Goal: Task Accomplishment & Management: Manage account settings

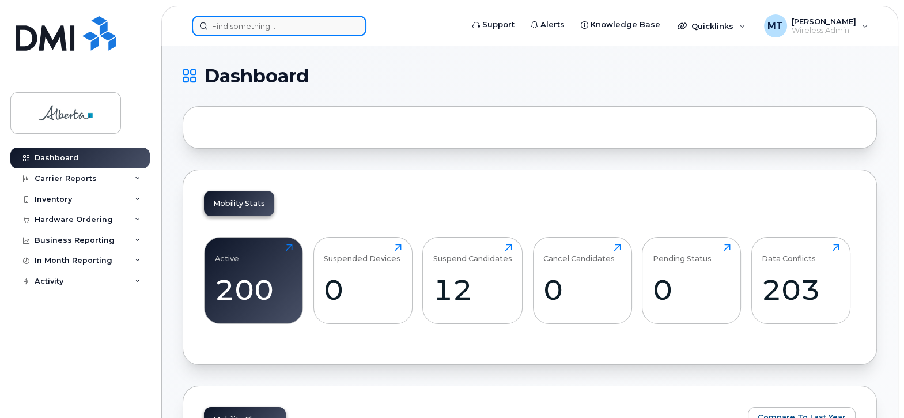
click at [238, 28] on input at bounding box center [279, 26] width 175 height 21
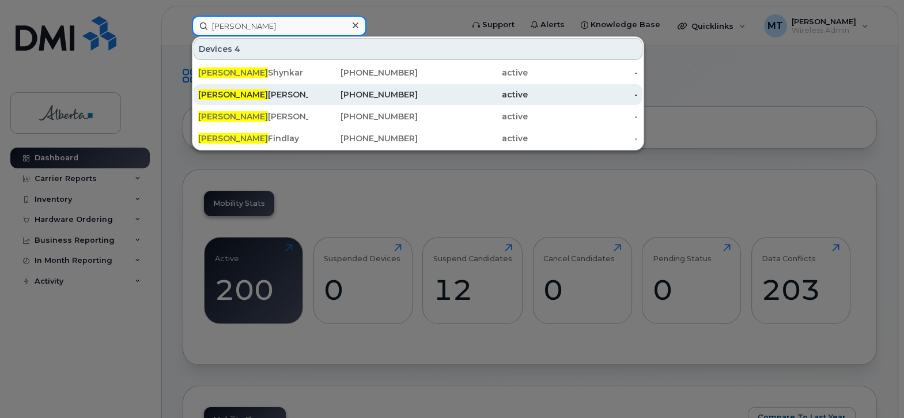
type input "david"
click at [243, 92] on div "David Jimenez" at bounding box center [253, 95] width 110 height 12
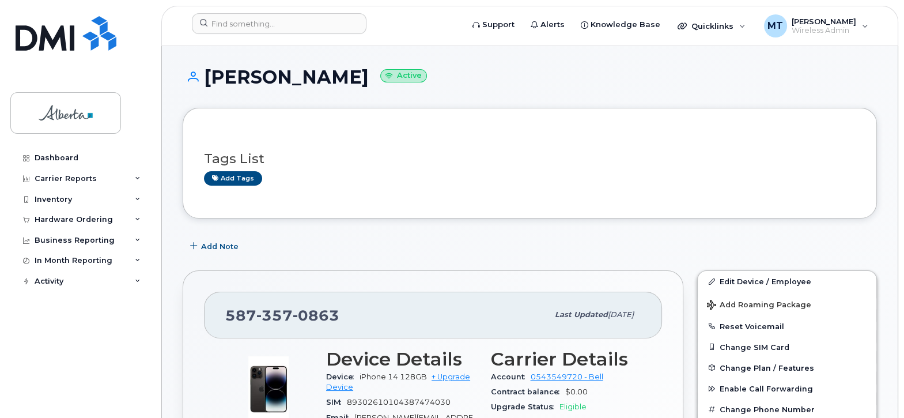
drag, startPoint x: 903, startPoint y: 85, endPoint x: 903, endPoint y: 114, distance: 28.8
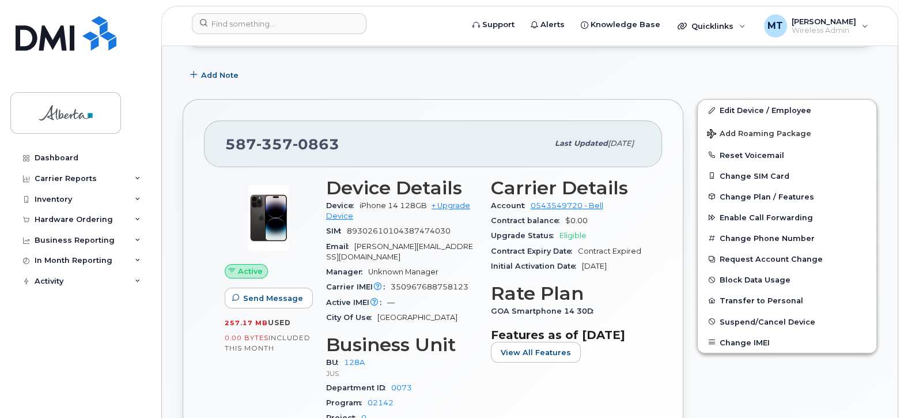
scroll to position [175, 0]
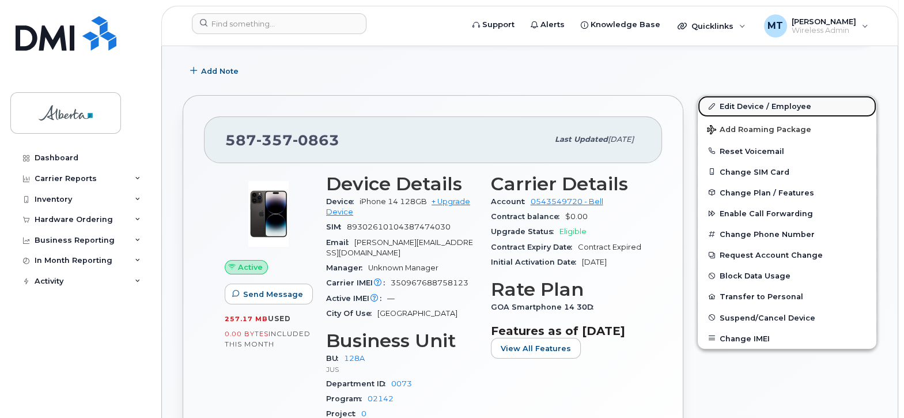
click at [764, 102] on link "Edit Device / Employee" at bounding box center [787, 106] width 179 height 21
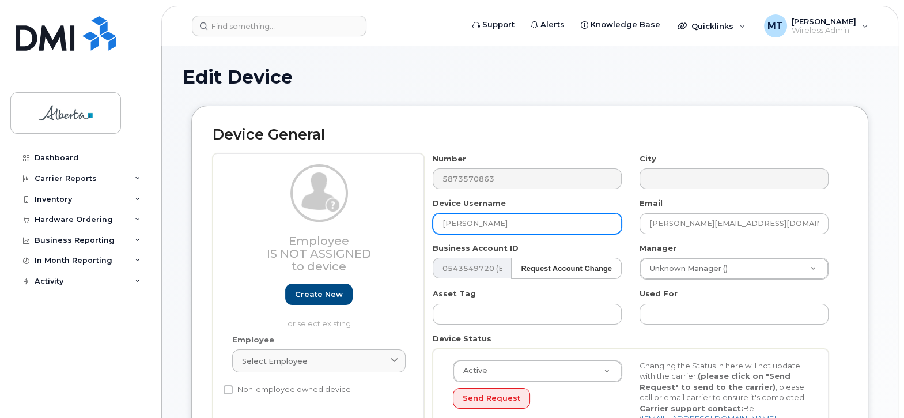
click at [467, 224] on input "[PERSON_NAME]" at bounding box center [527, 223] width 189 height 21
type input "[PERSON_NAME] [PERSON_NAME]"
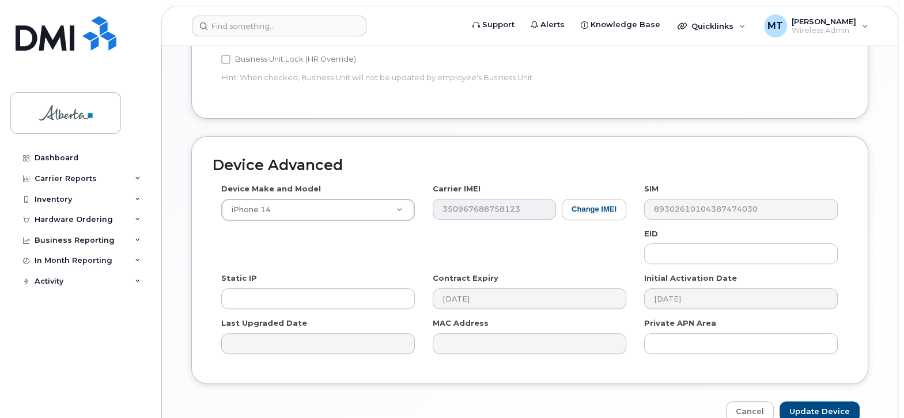
scroll to position [585, 0]
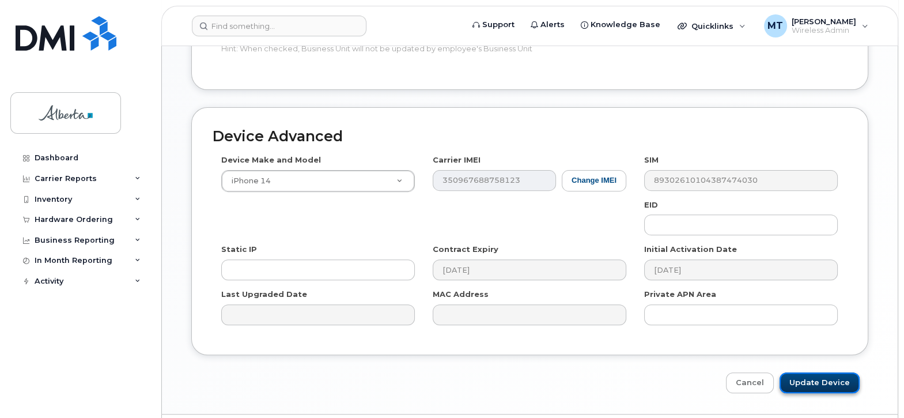
click at [844, 372] on input "Update Device" at bounding box center [820, 382] width 80 height 21
type input "Saving..."
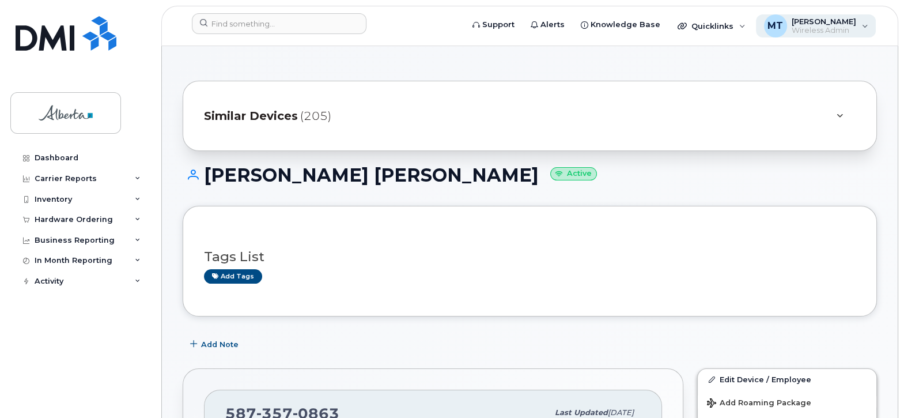
click at [814, 27] on span "Wireless Admin" at bounding box center [824, 30] width 65 height 9
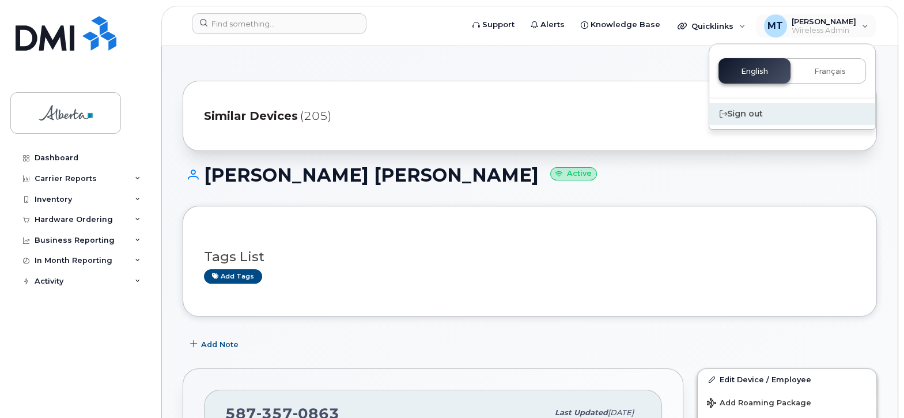
click at [754, 111] on div "Sign out" at bounding box center [792, 113] width 166 height 21
